Goal: Task Accomplishment & Management: Manage account settings

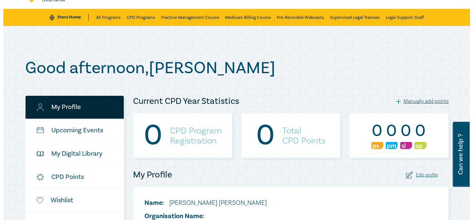
scroll to position [38, 0]
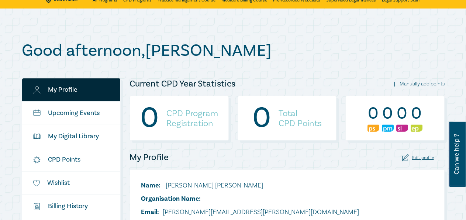
click at [428, 83] on div "Manually add points" at bounding box center [419, 83] width 52 height 7
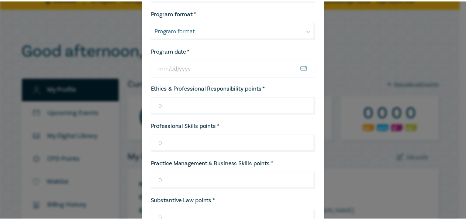
scroll to position [45, 0]
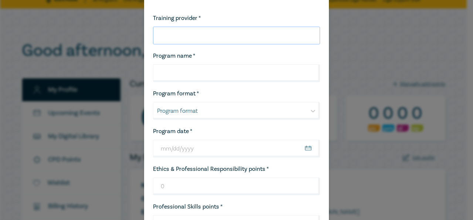
click at [179, 38] on input "Training provider *" at bounding box center [236, 36] width 167 height 18
click at [391, 59] on div "Enter your CPD point details Training provider * Program name * Program format …" at bounding box center [236, 110] width 473 height 220
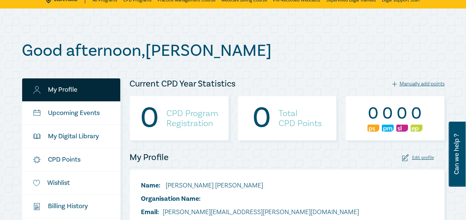
scroll to position [0, 0]
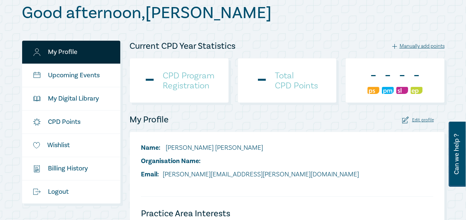
scroll to position [75, 0]
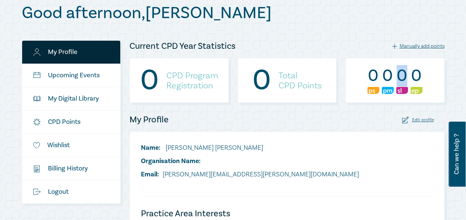
drag, startPoint x: 406, startPoint y: 74, endPoint x: 396, endPoint y: 76, distance: 9.9
click at [396, 76] on ul "0 0 0 0" at bounding box center [395, 80] width 55 height 29
click at [397, 79] on div "0" at bounding box center [403, 75] width 12 height 19
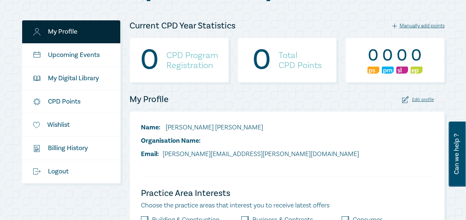
scroll to position [38, 0]
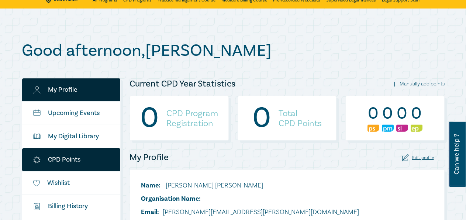
click at [59, 161] on link "CPD Points" at bounding box center [71, 159] width 99 height 23
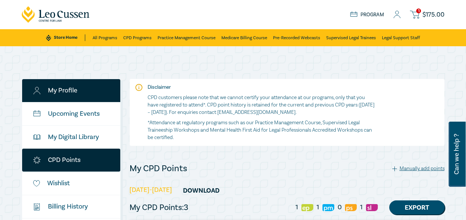
click at [76, 89] on link "My Profile" at bounding box center [71, 90] width 99 height 23
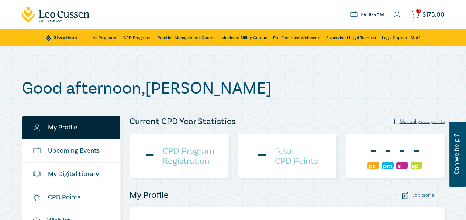
checkbox input "true"
